Goal: Task Accomplishment & Management: Manage account settings

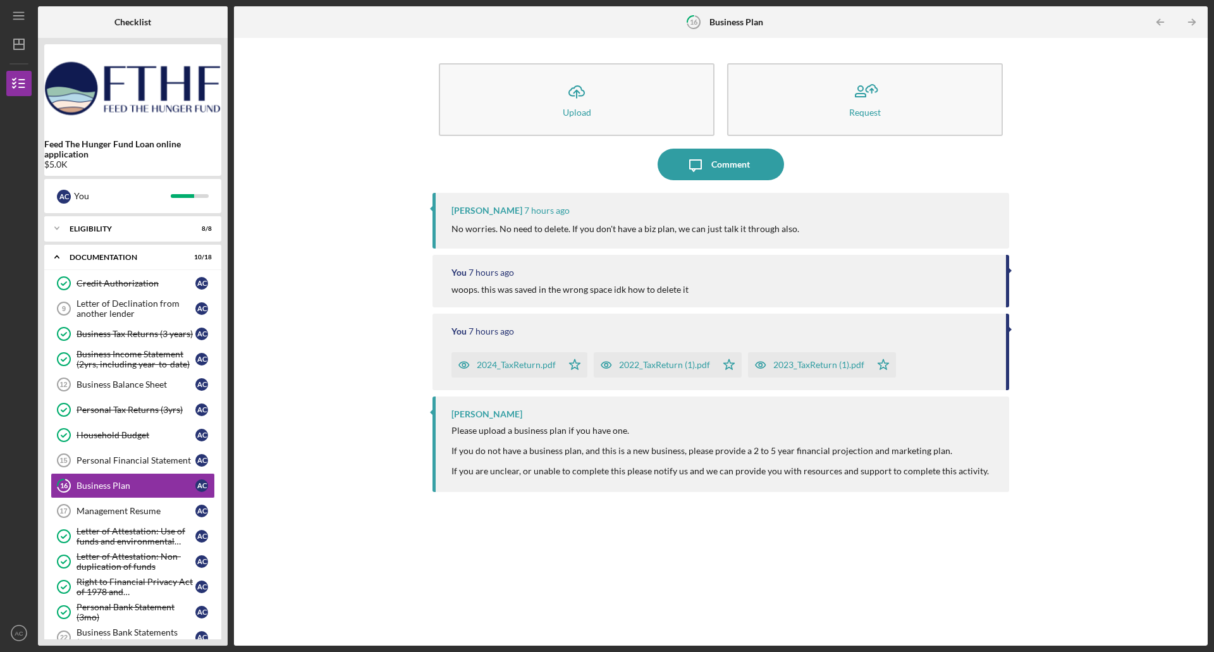
scroll to position [214, 0]
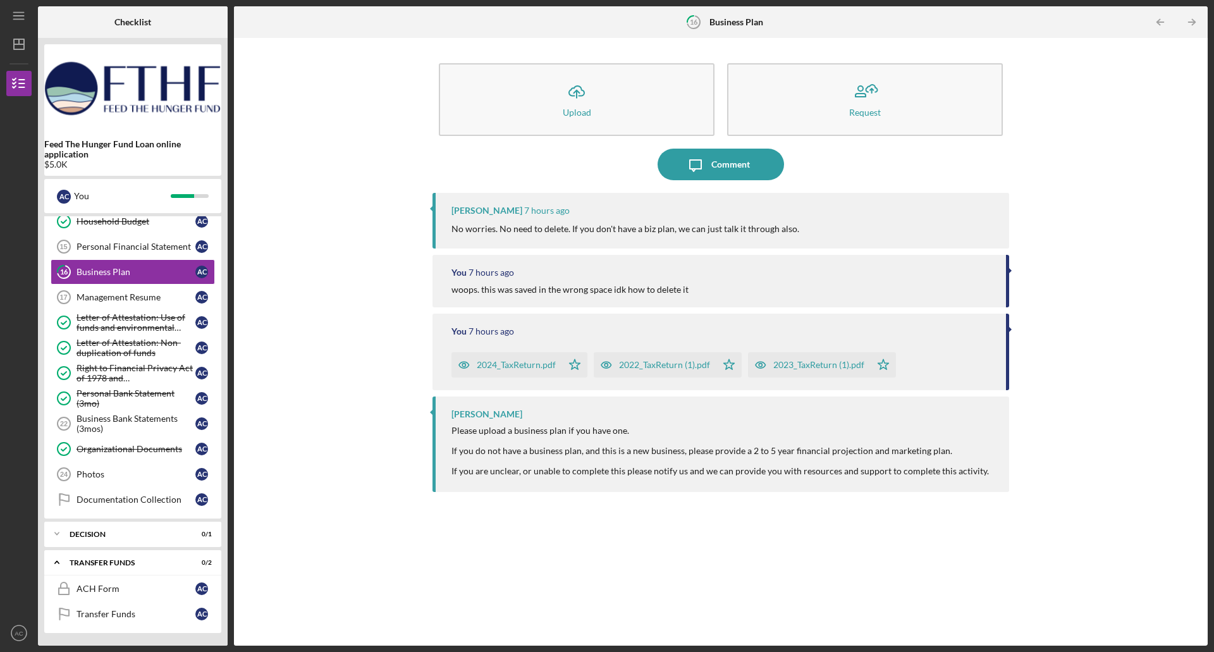
click at [302, 173] on div "Icon/Upload Upload Request Icon/Message Comment [PERSON_NAME] 7 hours ago No wo…" at bounding box center [720, 341] width 961 height 595
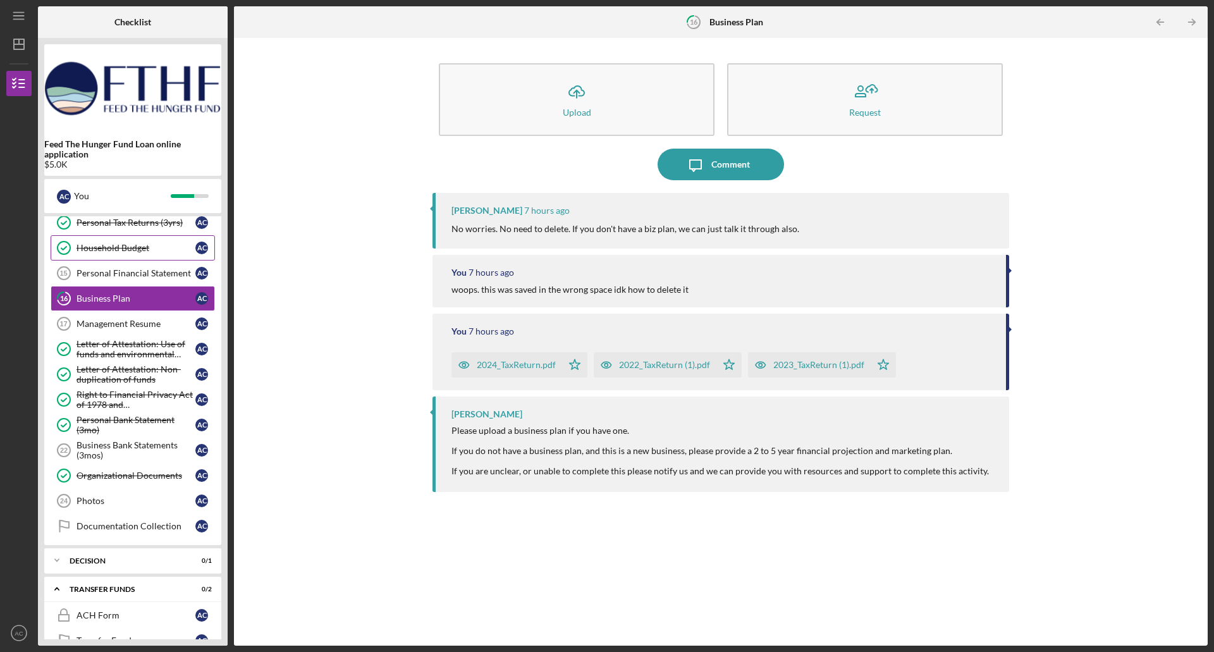
scroll to position [190, 0]
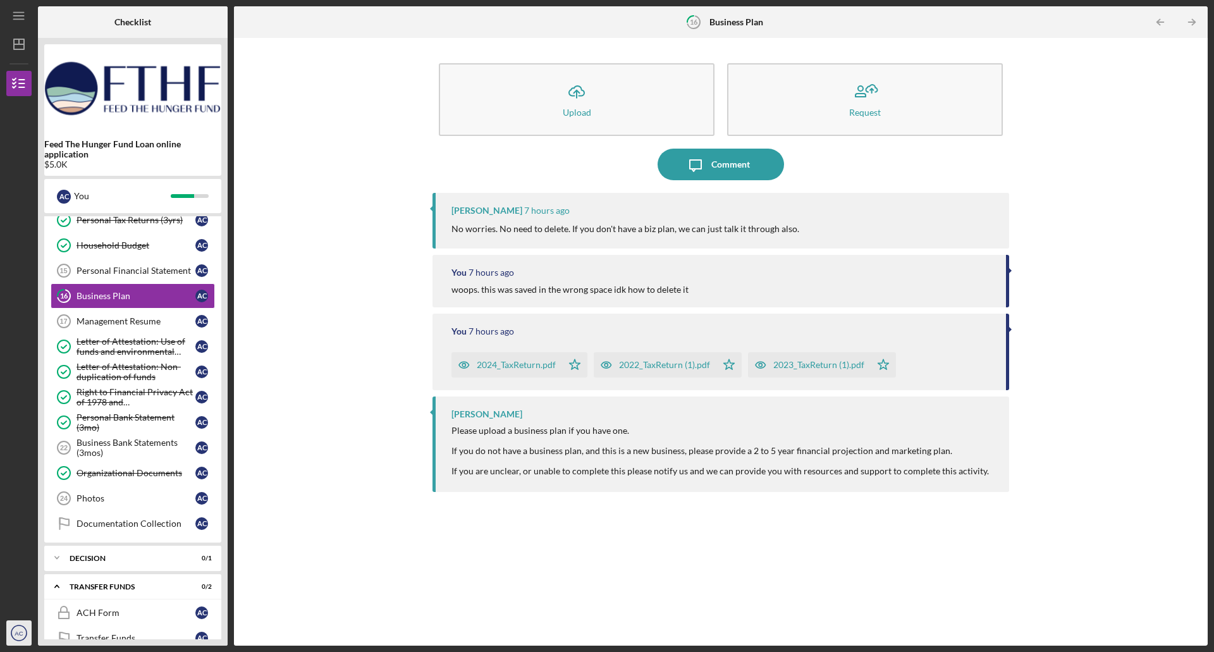
click at [21, 637] on icon "AC" at bounding box center [18, 633] width 25 height 32
click at [40, 602] on link "Logout" at bounding box center [76, 603] width 139 height 26
